Goal: Check status: Check status

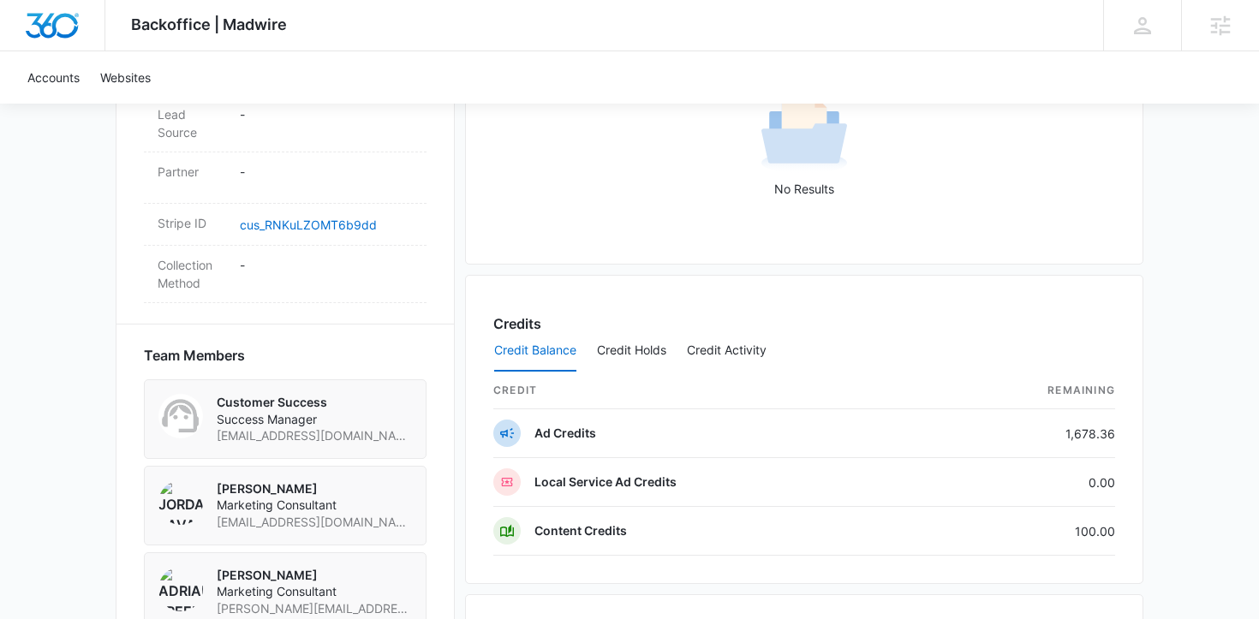
scroll to position [1308, 0]
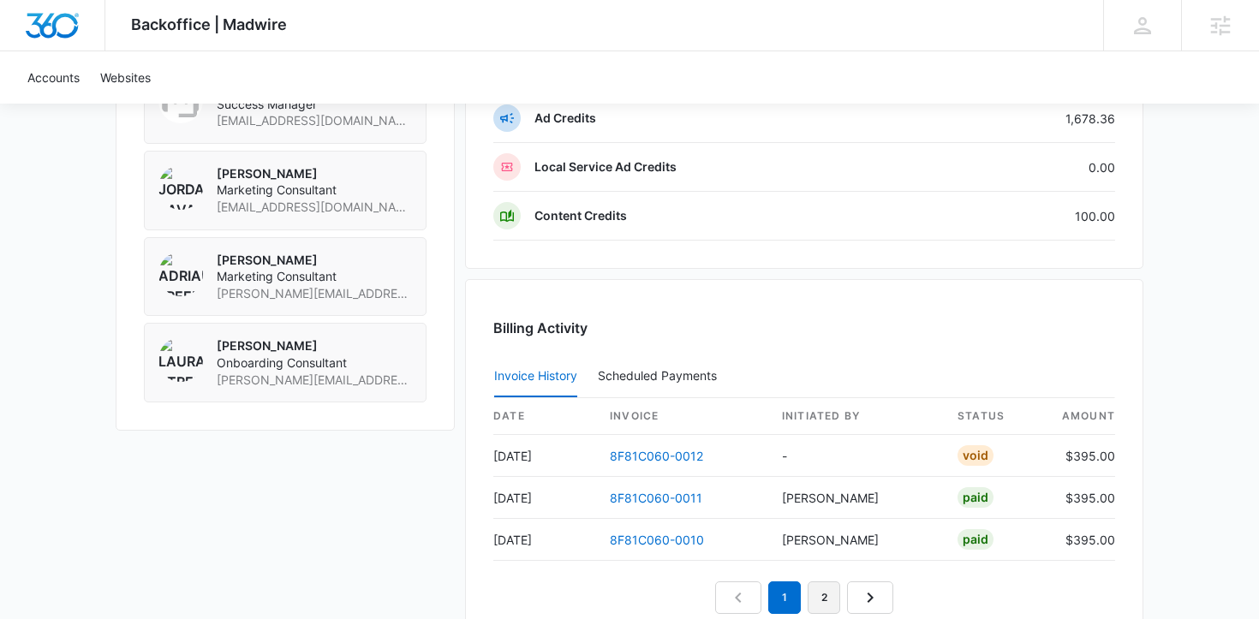
click at [826, 600] on link "2" at bounding box center [824, 597] width 33 height 33
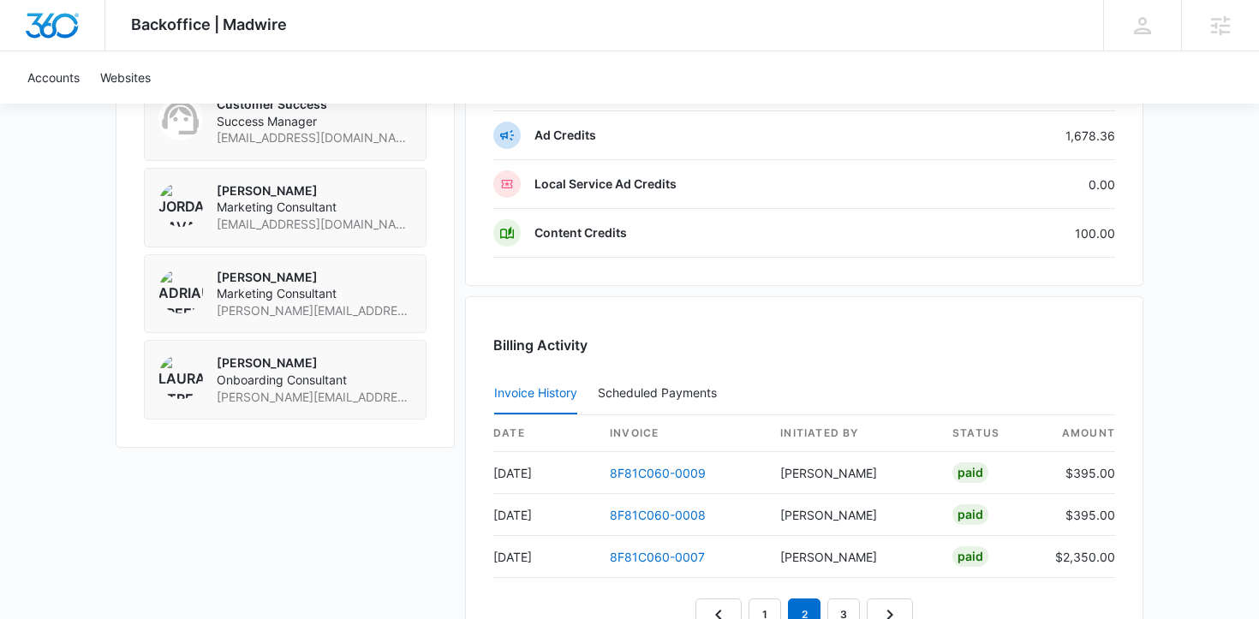
scroll to position [1380, 0]
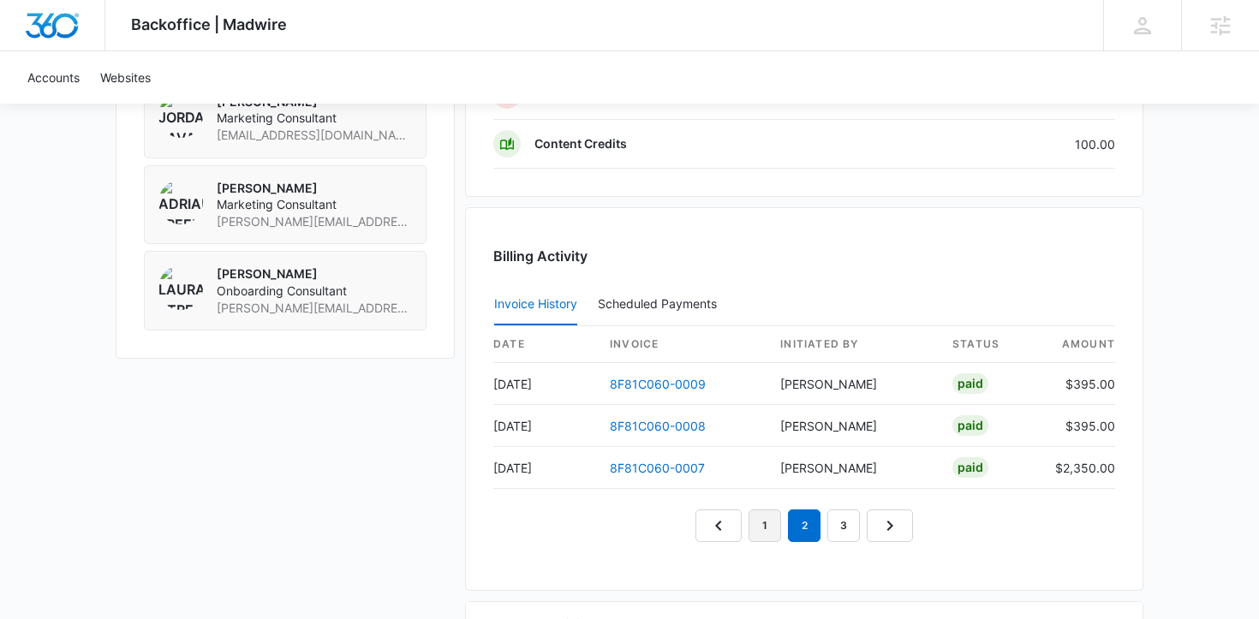
click at [765, 526] on link "1" at bounding box center [764, 526] width 33 height 33
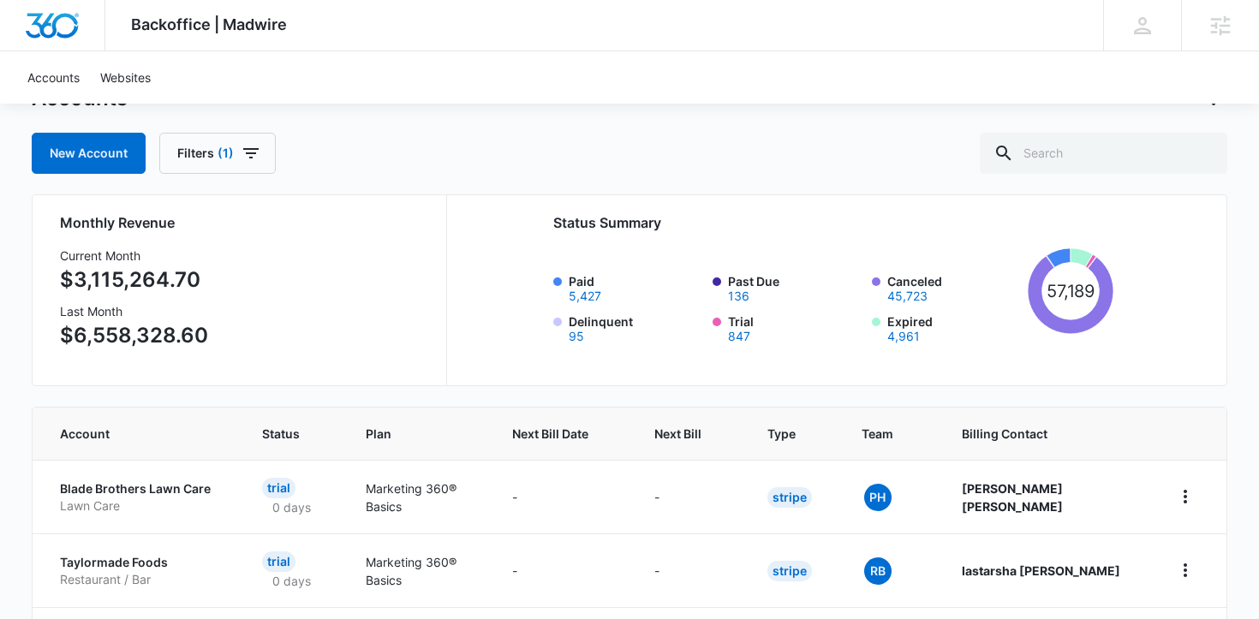
scroll to position [75, 0]
click at [1190, 152] on div at bounding box center [1203, 152] width 27 height 41
click at [1142, 147] on input "text" at bounding box center [1103, 152] width 247 height 41
type input "SWC"
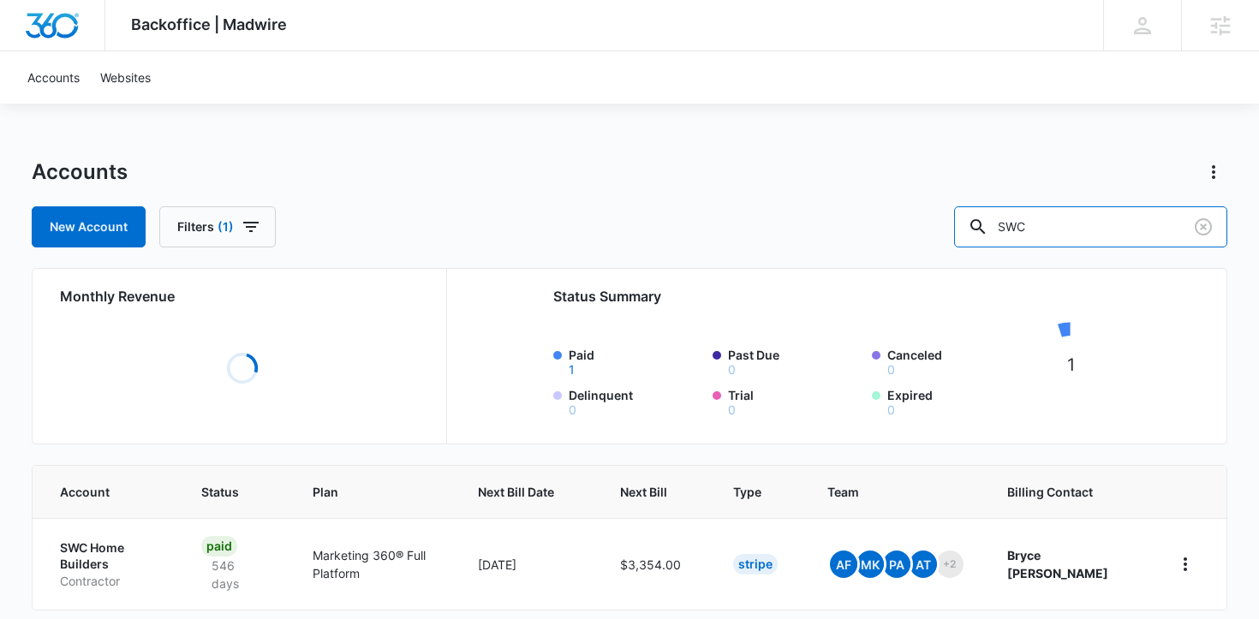
scroll to position [71, 0]
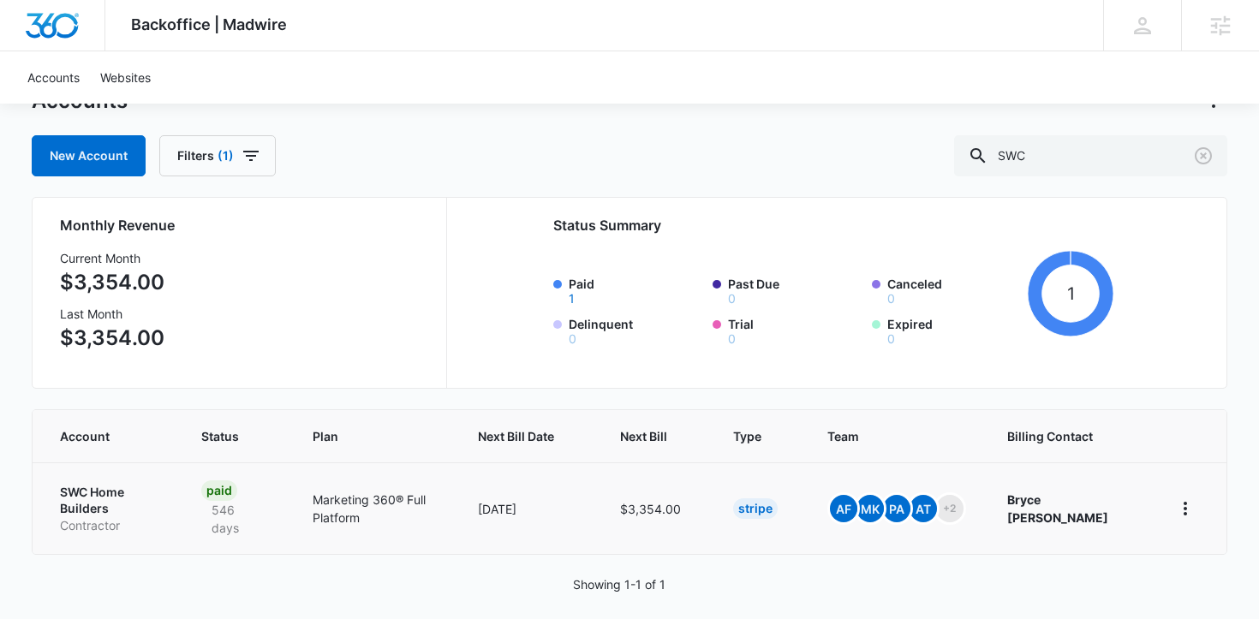
click at [142, 512] on p "SWC Home Builders" at bounding box center [110, 500] width 100 height 33
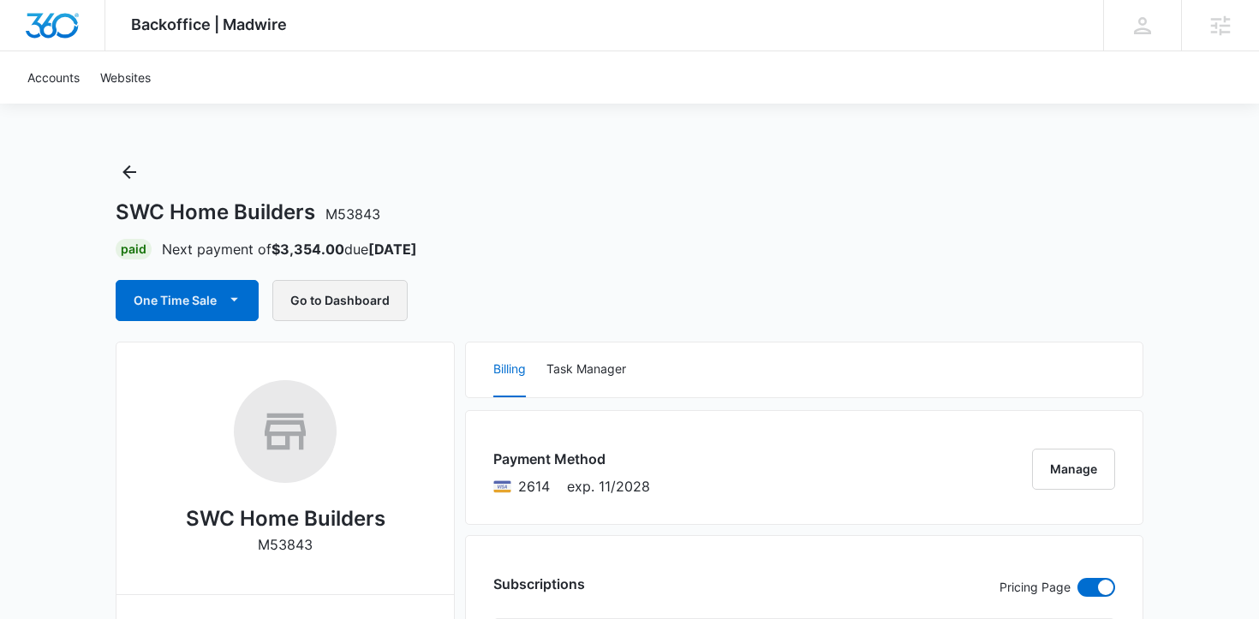
click at [357, 308] on button "Go to Dashboard" at bounding box center [339, 300] width 135 height 41
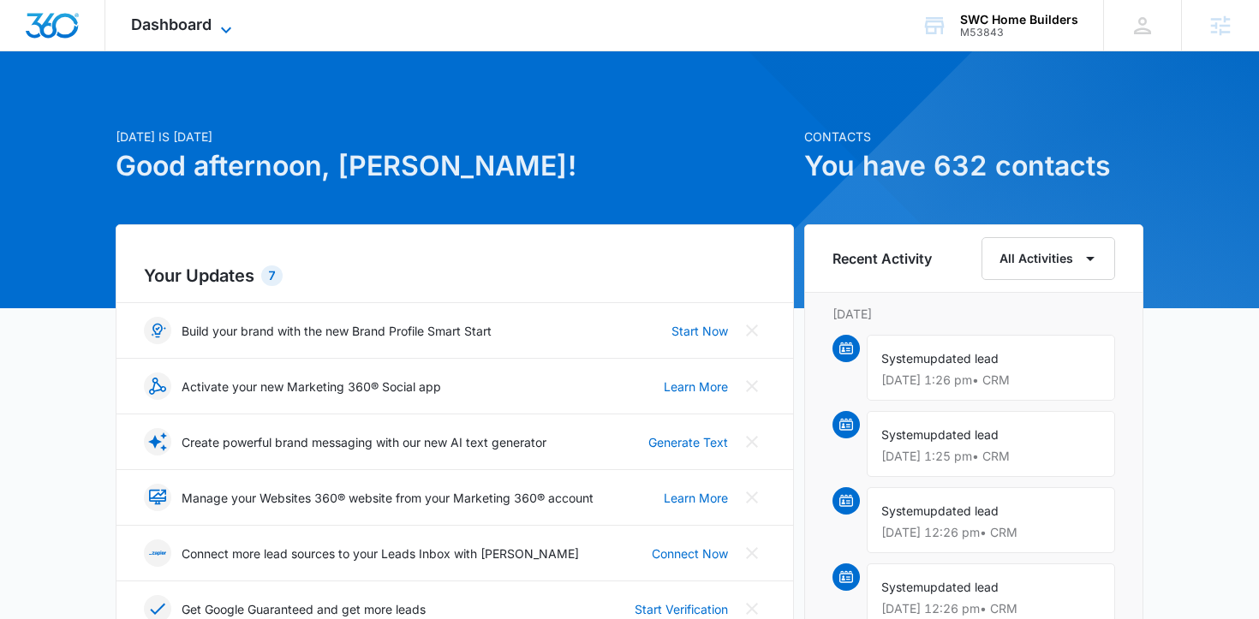
click at [164, 24] on span "Dashboard" at bounding box center [171, 24] width 81 height 18
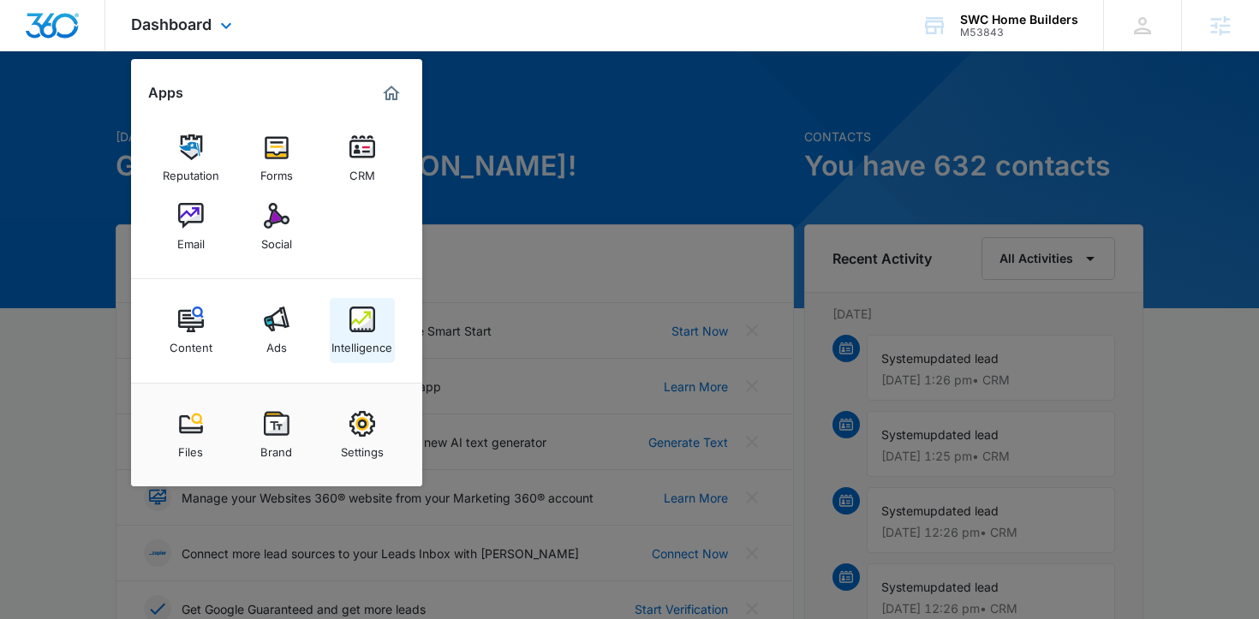
click at [377, 333] on div "Intelligence" at bounding box center [361, 343] width 61 height 22
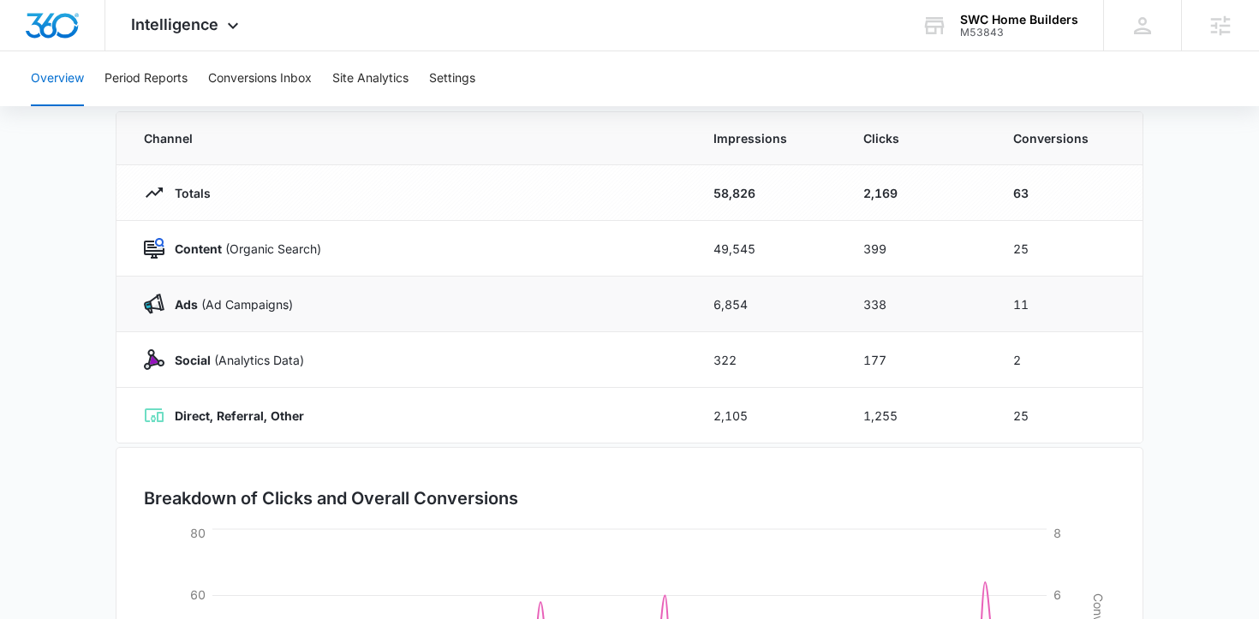
scroll to position [110, 0]
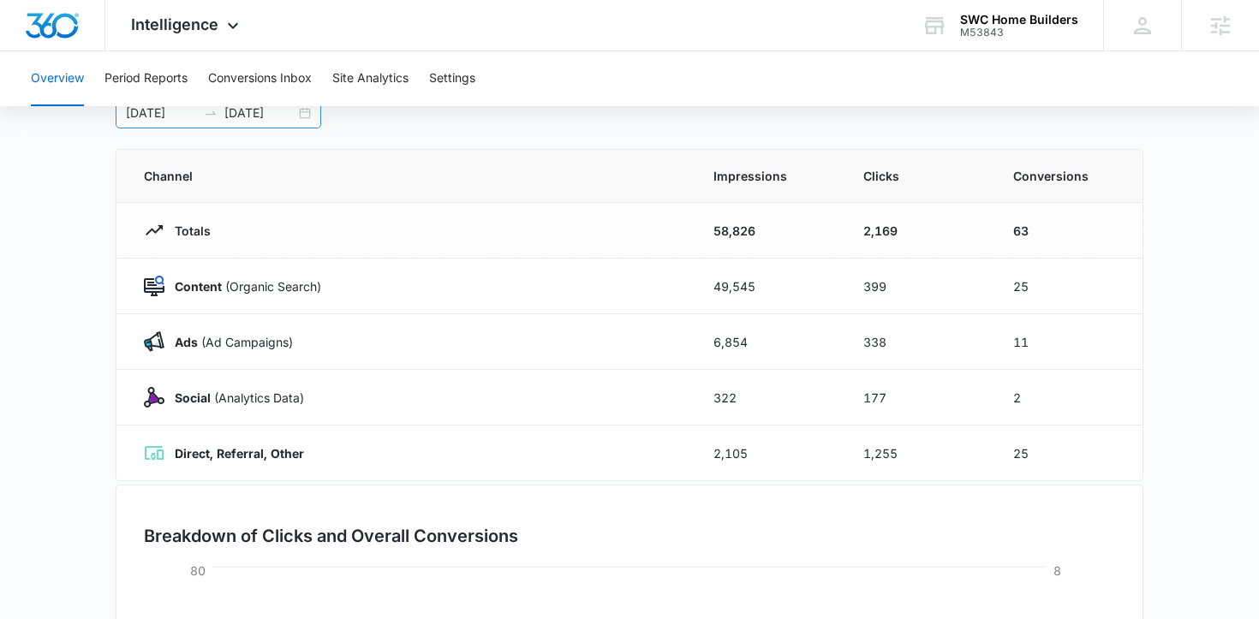
click at [303, 112] on div "06/10/2025 09/08/2025" at bounding box center [219, 113] width 206 height 31
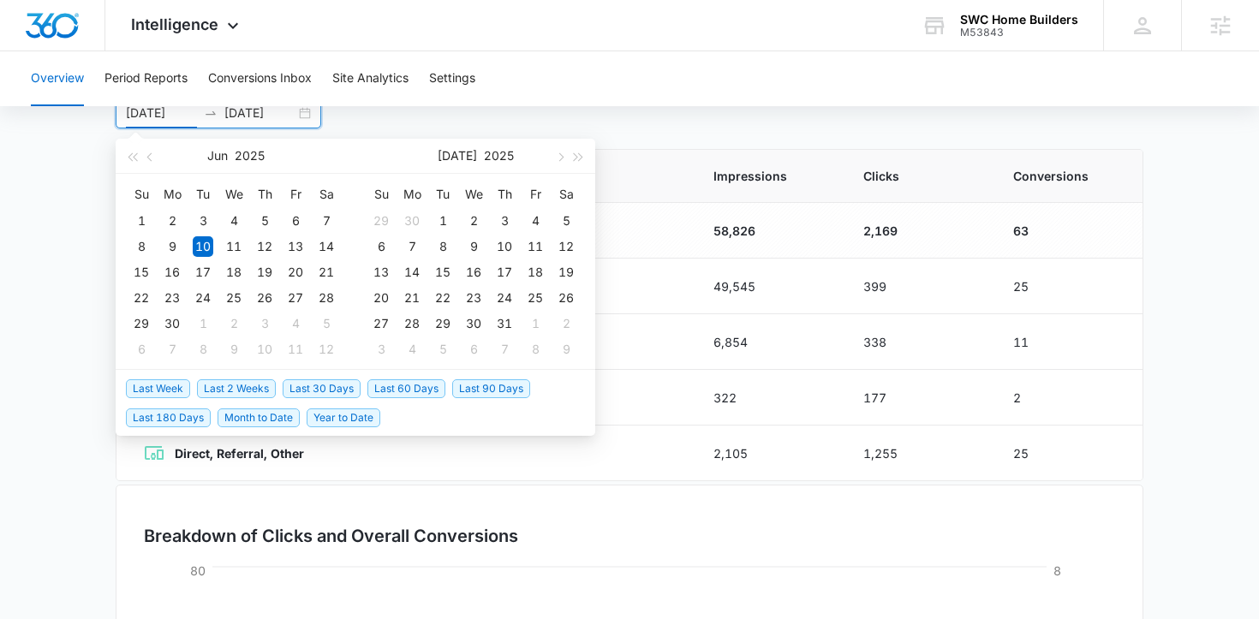
click at [318, 388] on span "Last 30 Days" at bounding box center [322, 388] width 78 height 19
type input "09/14/2025"
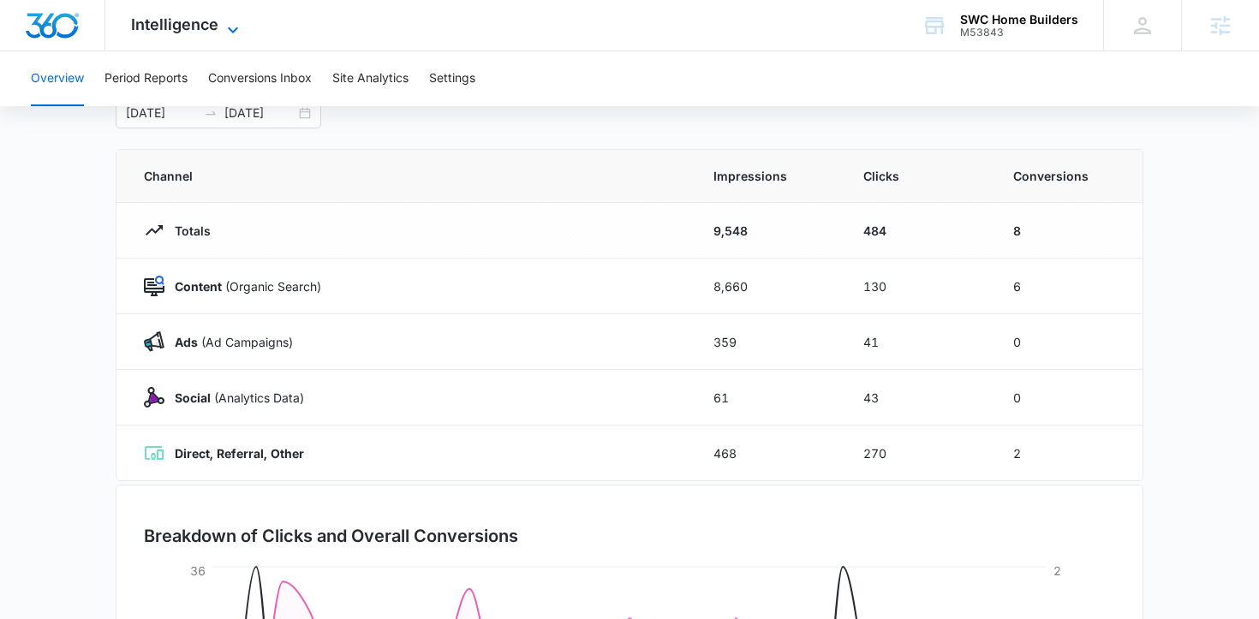
click at [210, 21] on span "Intelligence" at bounding box center [174, 24] width 87 height 18
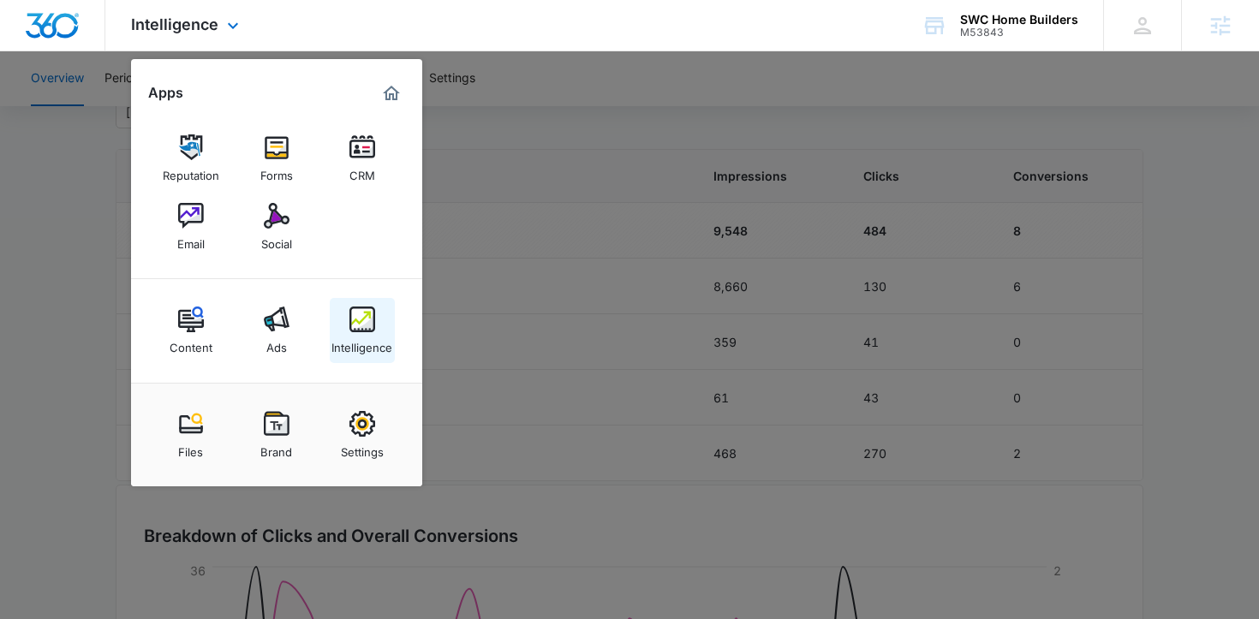
click at [353, 331] on img at bounding box center [362, 320] width 26 height 26
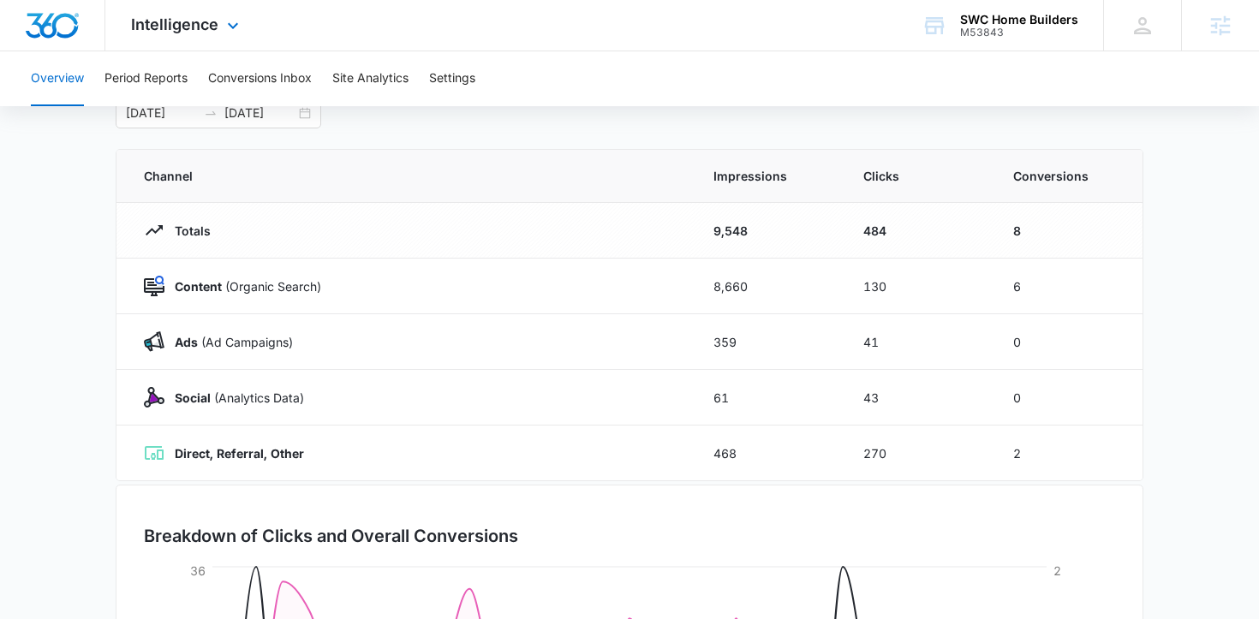
scroll to position [0, 0]
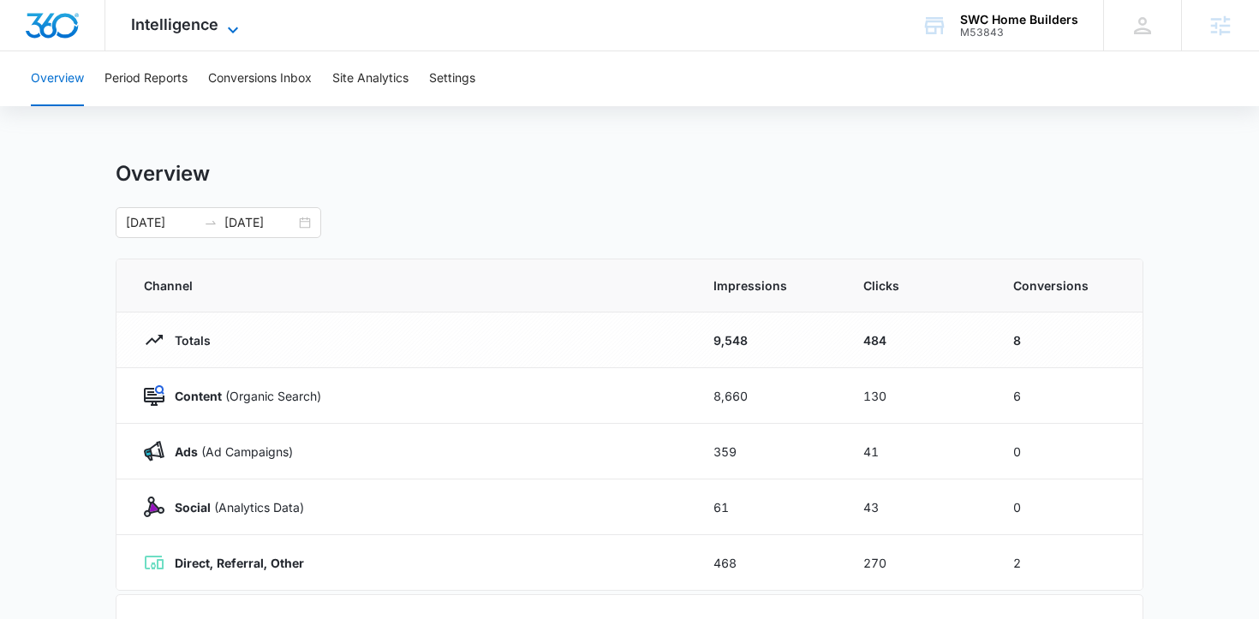
click at [188, 21] on span "Intelligence" at bounding box center [174, 24] width 87 height 18
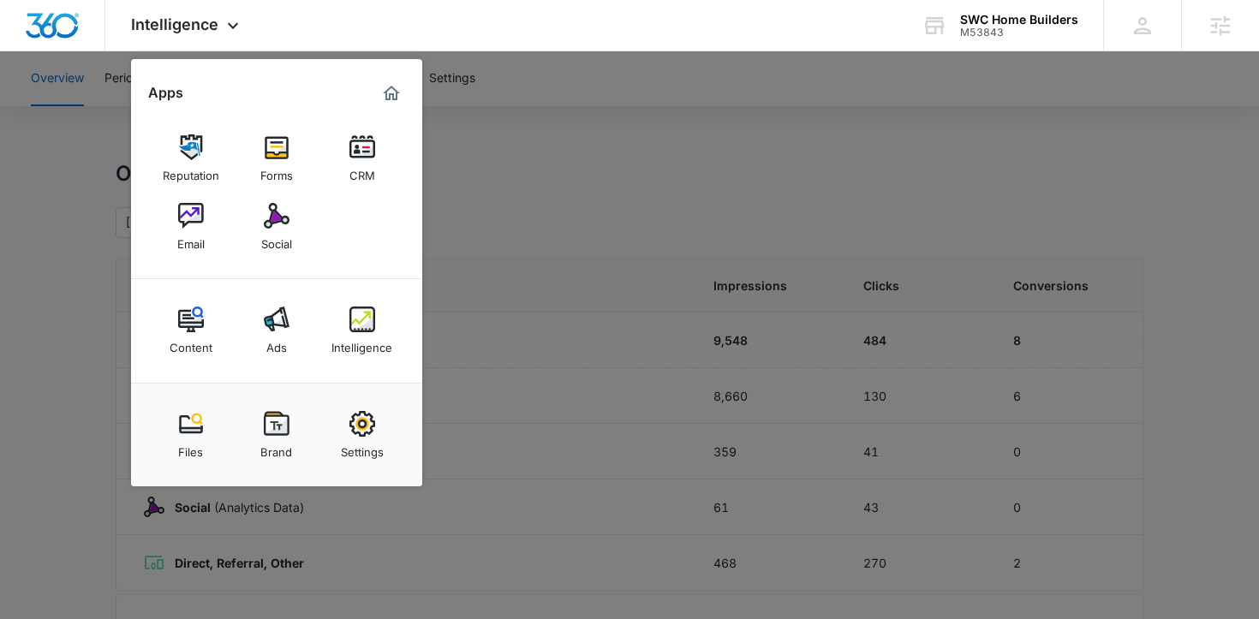
click at [641, 110] on div at bounding box center [629, 309] width 1259 height 619
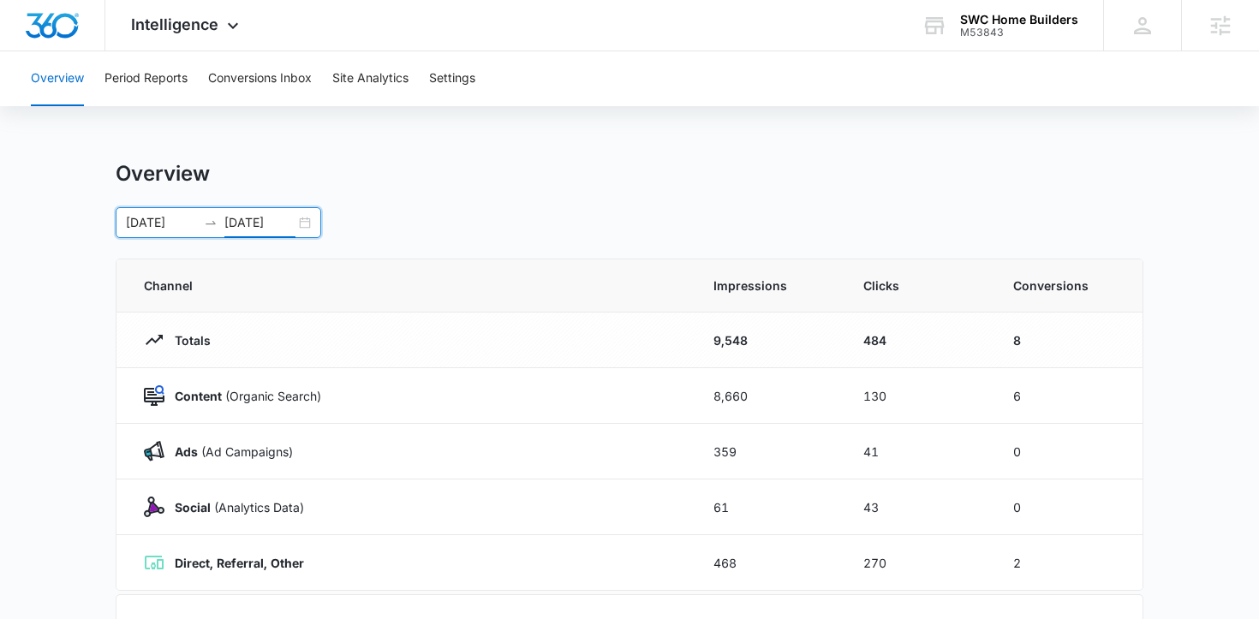
click at [256, 216] on input "10/14/2025" at bounding box center [259, 222] width 71 height 19
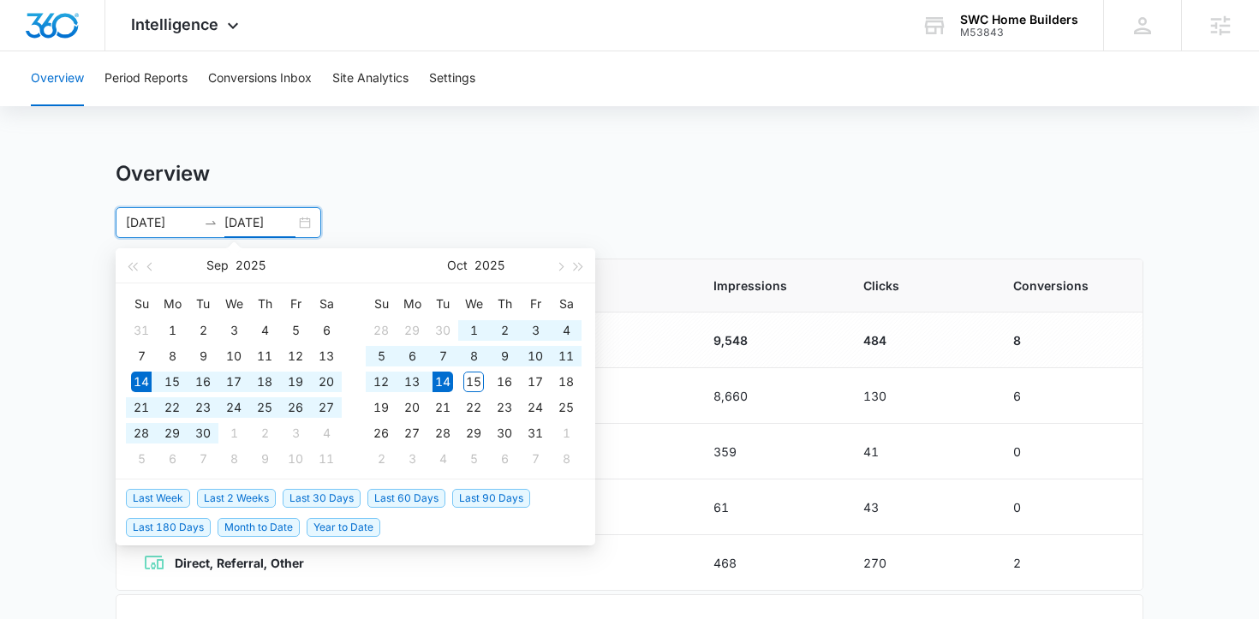
type input "10/14/2025"
click at [432, 502] on span "Last 60 Days" at bounding box center [406, 498] width 78 height 19
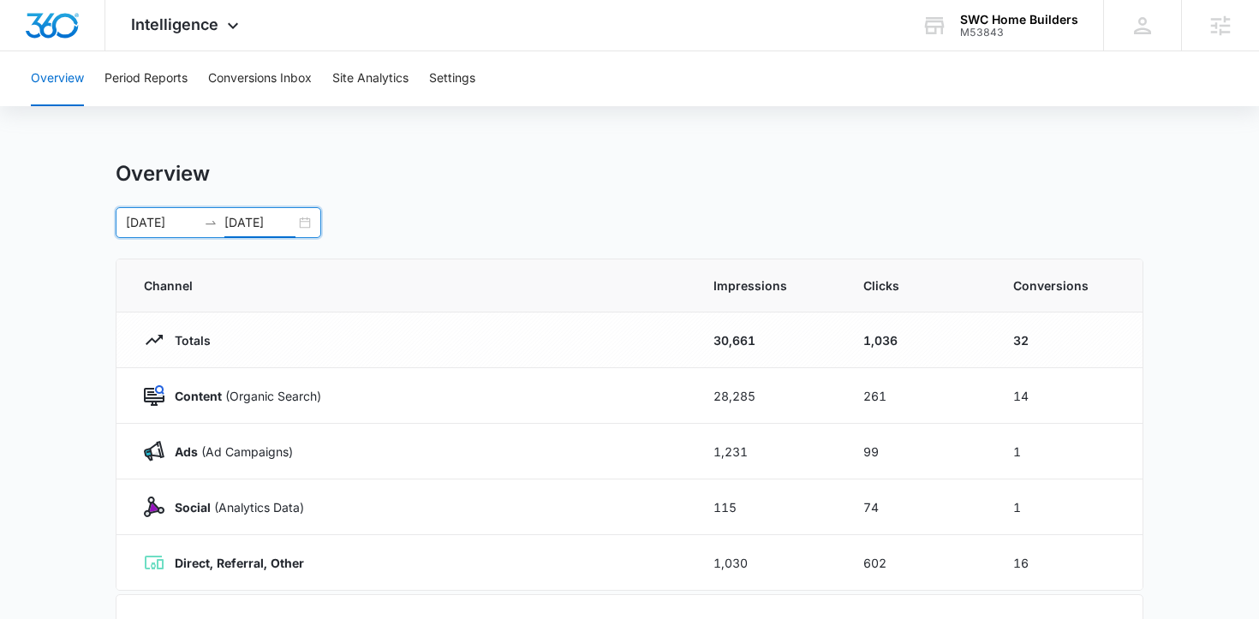
click at [302, 222] on div "08/15/2025 10/14/2025" at bounding box center [219, 222] width 206 height 31
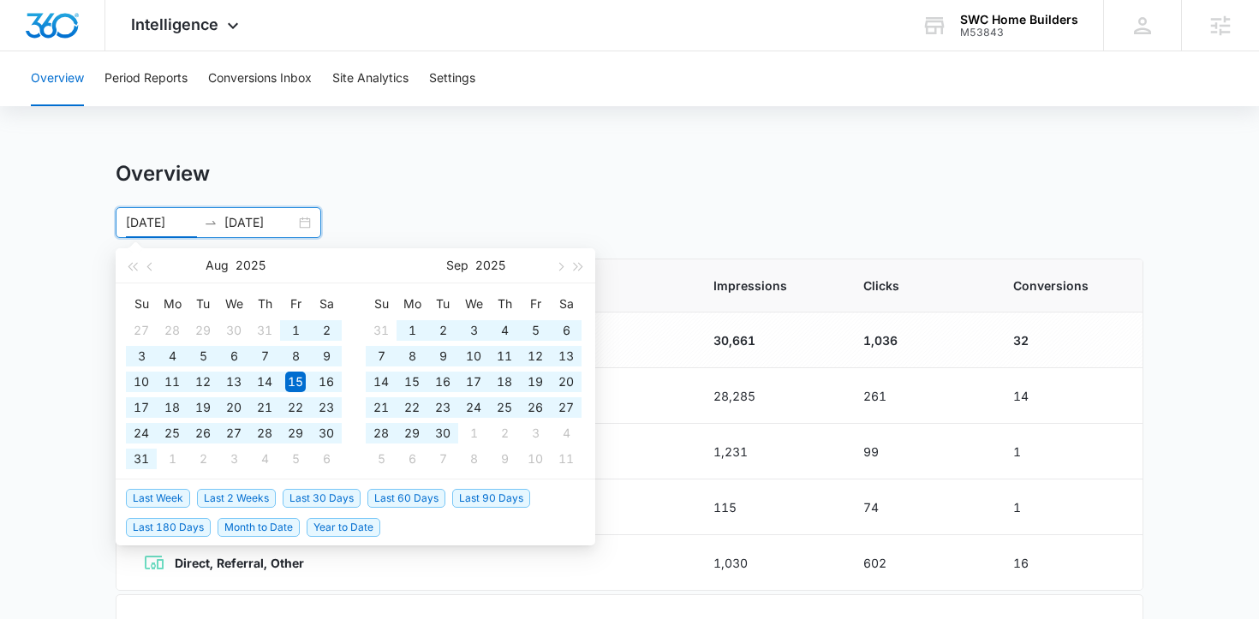
click at [504, 501] on span "Last 90 Days" at bounding box center [491, 498] width 78 height 19
type input "07/16/2025"
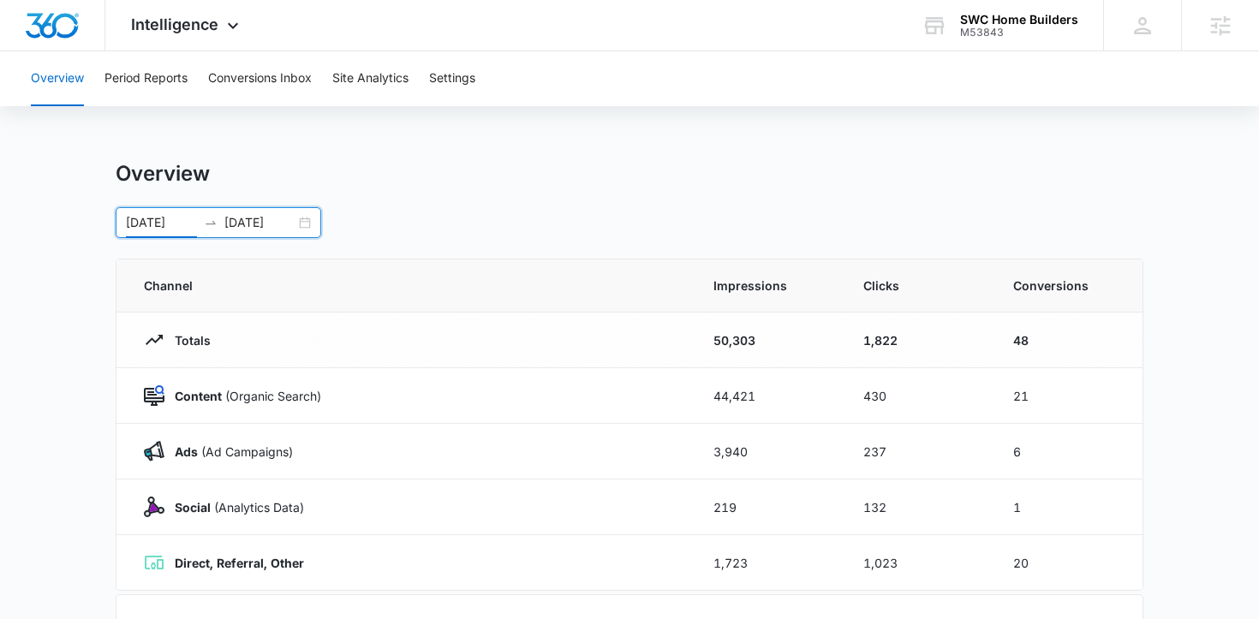
scroll to position [441, 0]
